Goal: Use online tool/utility: Utilize a website feature to perform a specific function

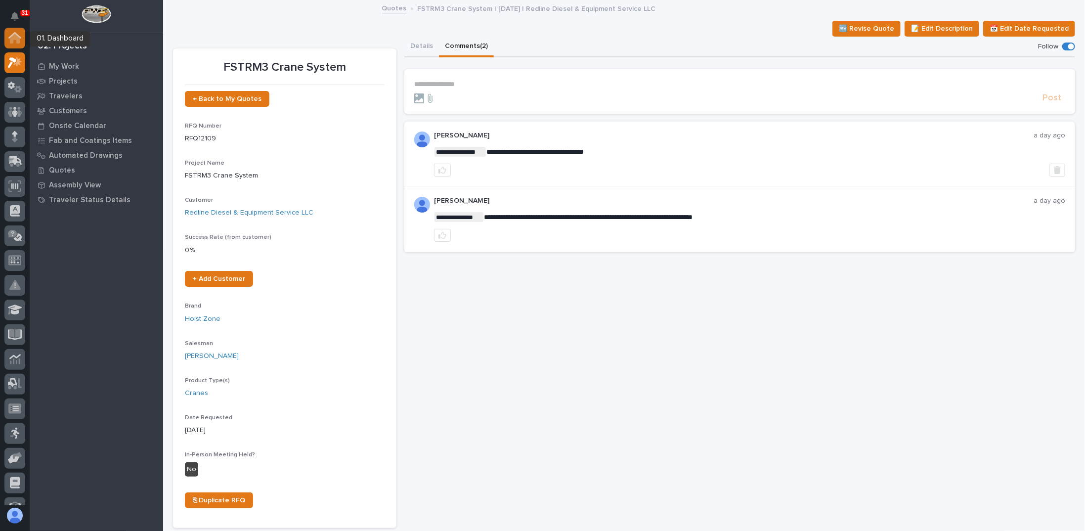
click at [15, 35] on icon at bounding box center [15, 39] width 10 height 10
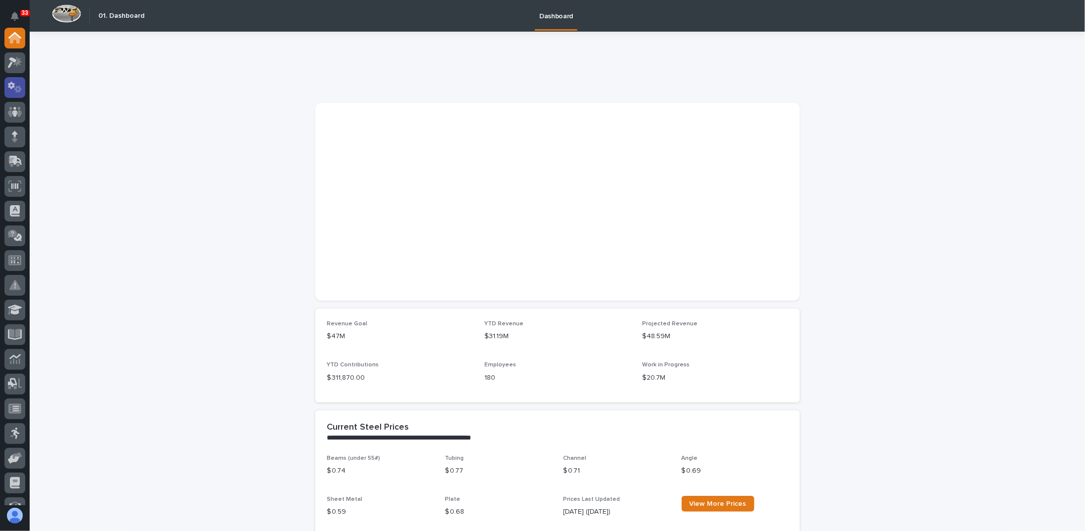
click at [16, 89] on icon at bounding box center [17, 89] width 7 height 7
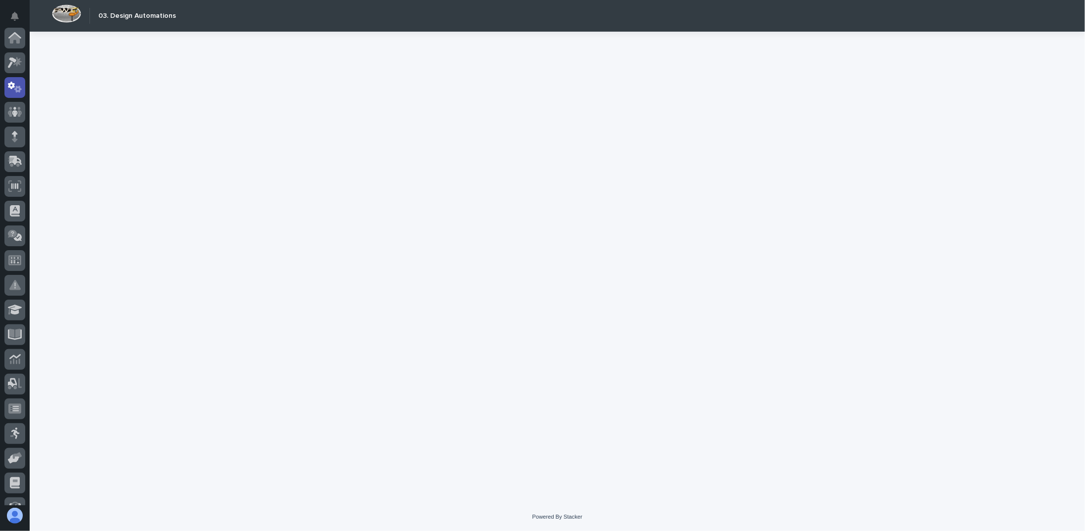
scroll to position [49, 0]
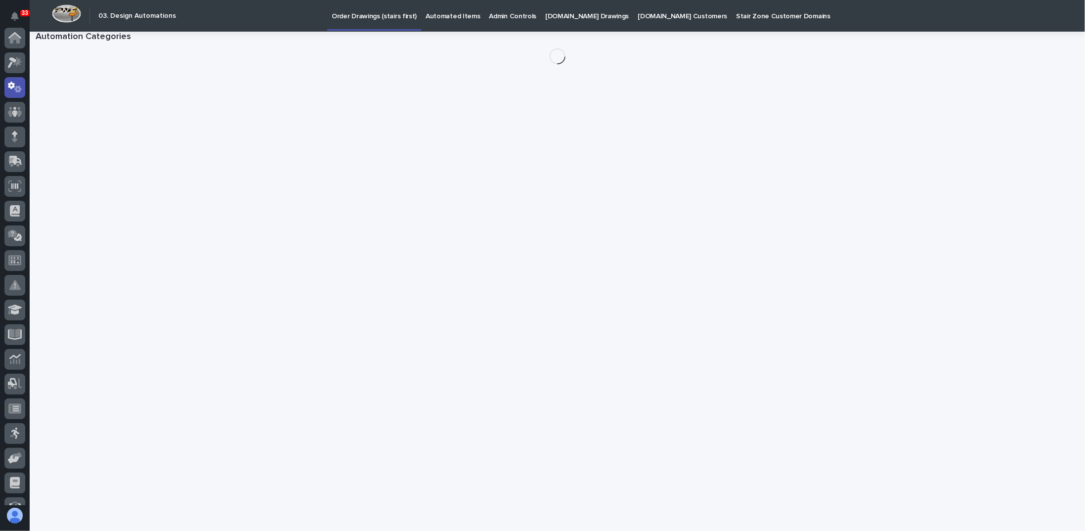
scroll to position [49, 0]
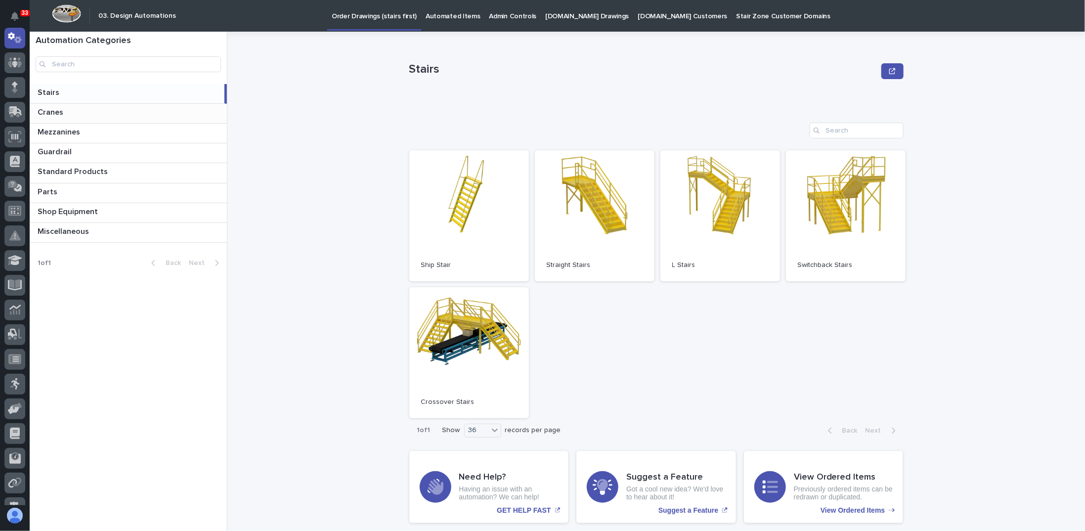
click at [66, 113] on p at bounding box center [130, 112] width 185 height 9
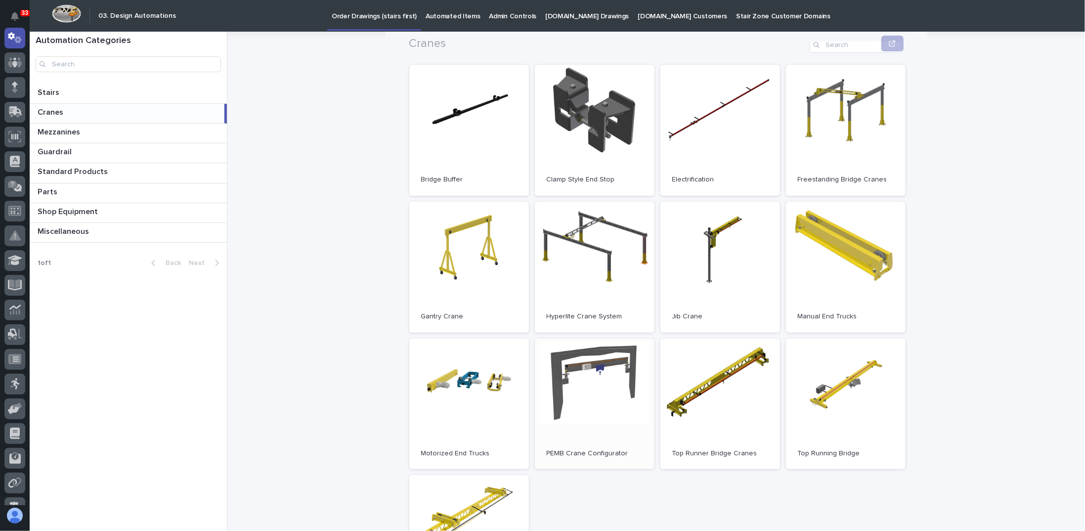
scroll to position [99, 0]
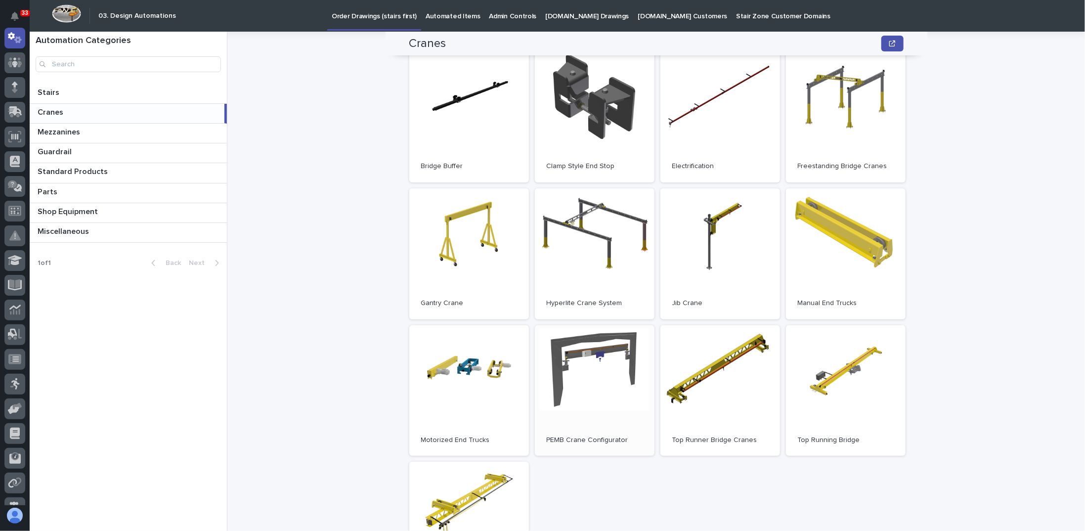
click at [575, 371] on link "Open" at bounding box center [595, 390] width 120 height 131
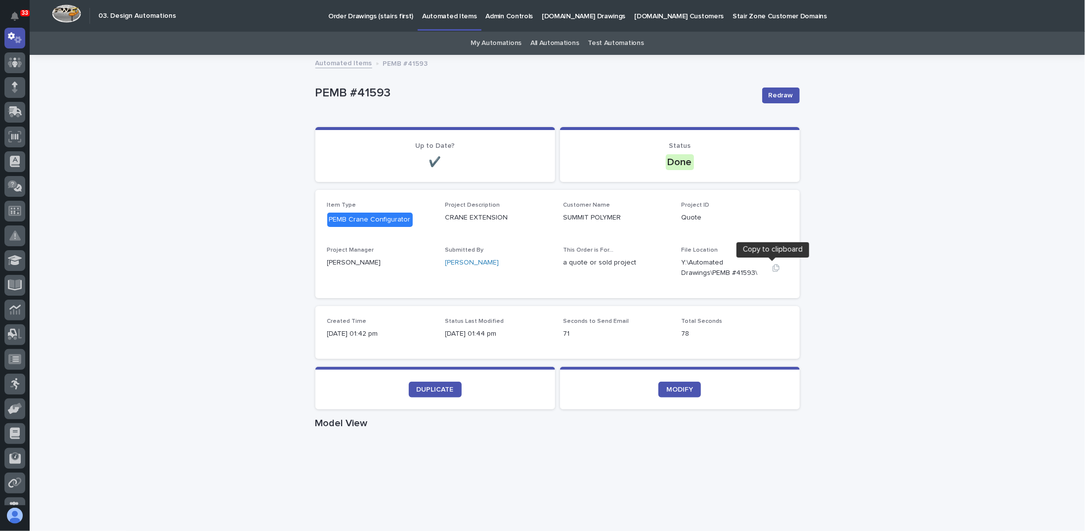
click at [772, 266] on icon "button" at bounding box center [776, 268] width 8 height 8
